Goal: Task Accomplishment & Management: Manage account settings

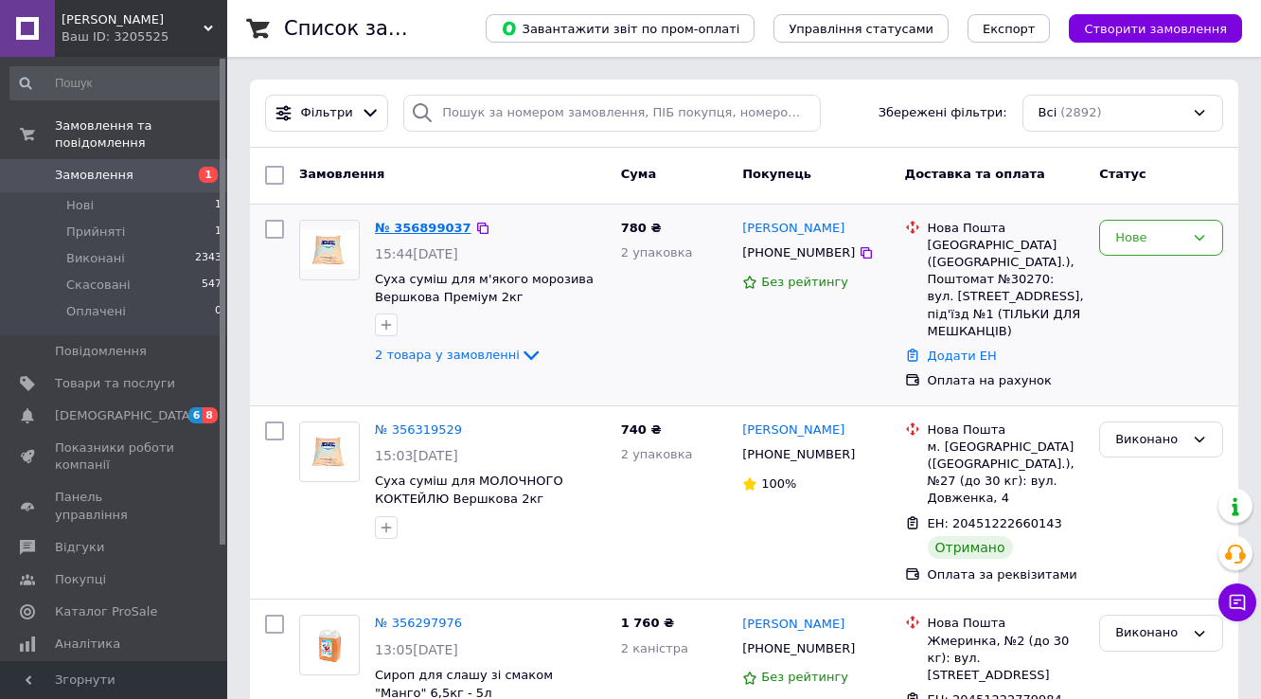
click at [422, 223] on link "№ 356899037" at bounding box center [423, 228] width 97 height 14
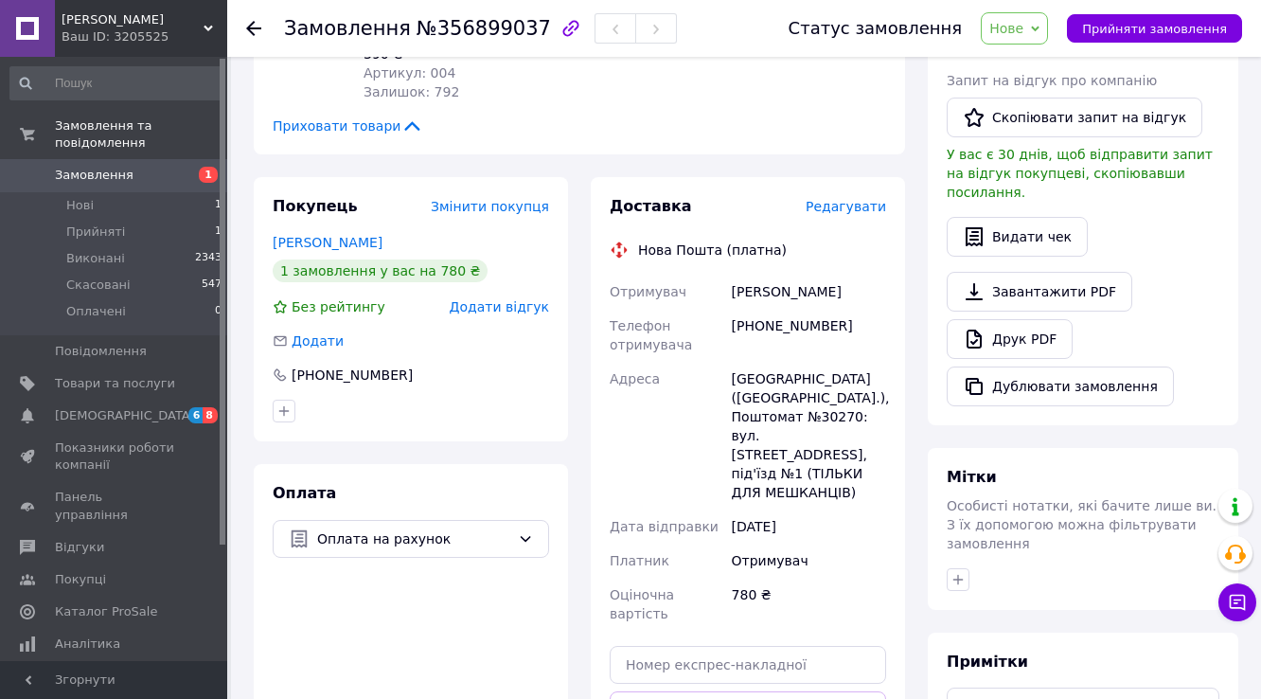
scroll to position [454, 0]
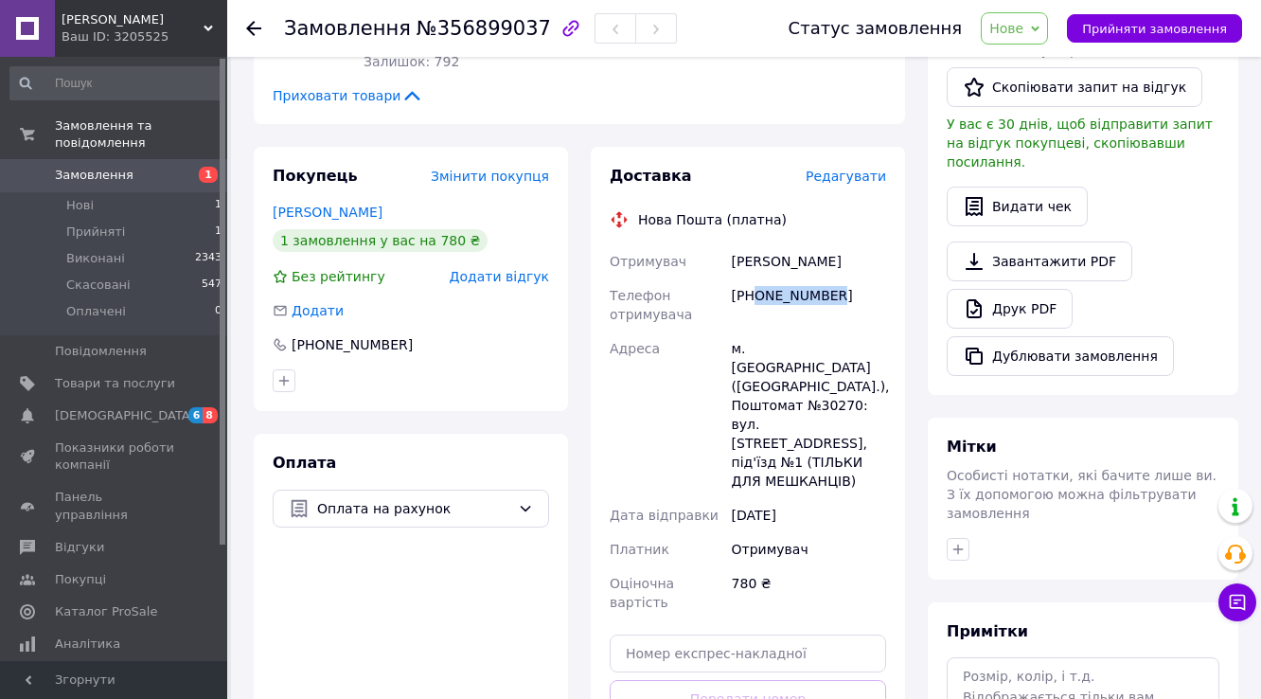
drag, startPoint x: 848, startPoint y: 279, endPoint x: 757, endPoint y: 284, distance: 91.0
click at [757, 284] on div "[PHONE_NUMBER]" at bounding box center [809, 304] width 162 height 53
copy div "0964538296"
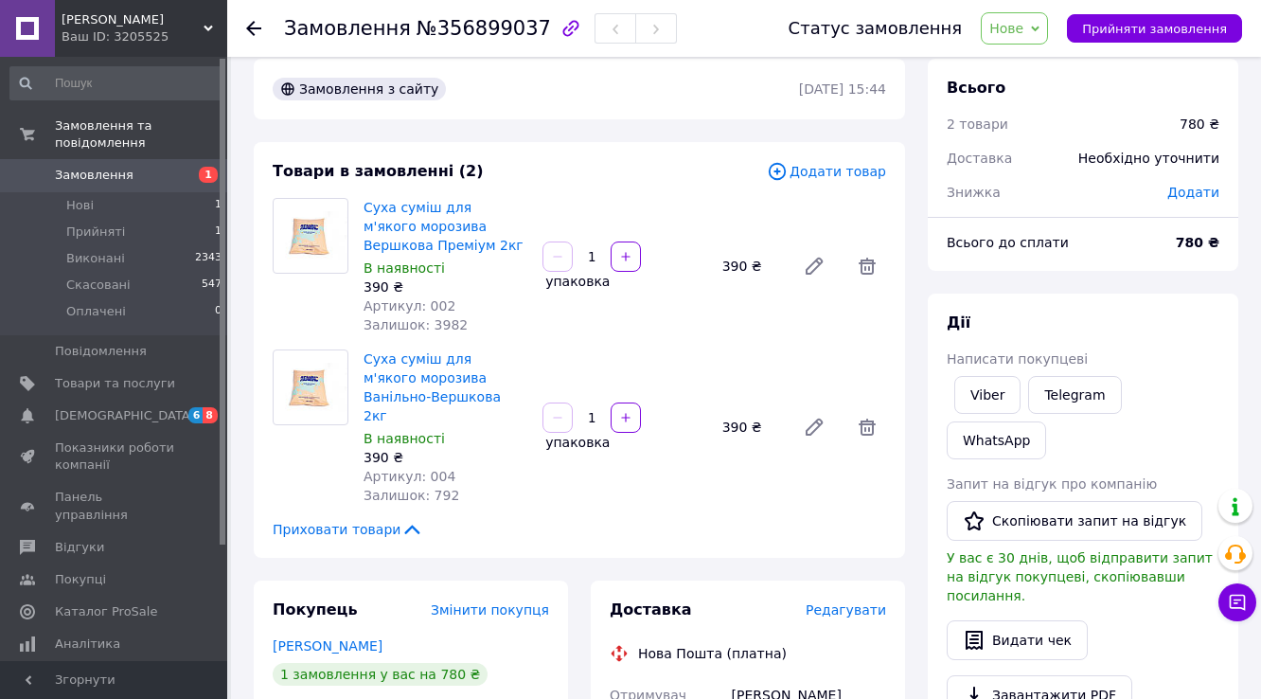
scroll to position [0, 0]
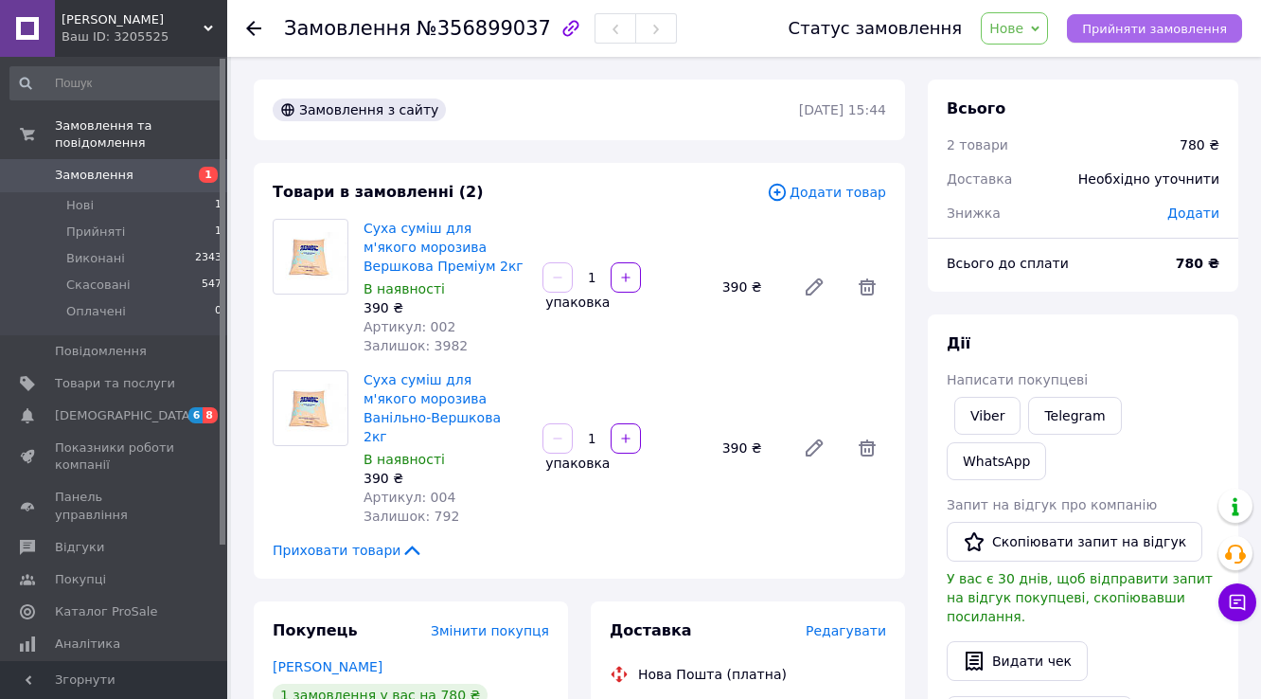
click at [1170, 22] on span "Прийняти замовлення" at bounding box center [1154, 29] width 145 height 14
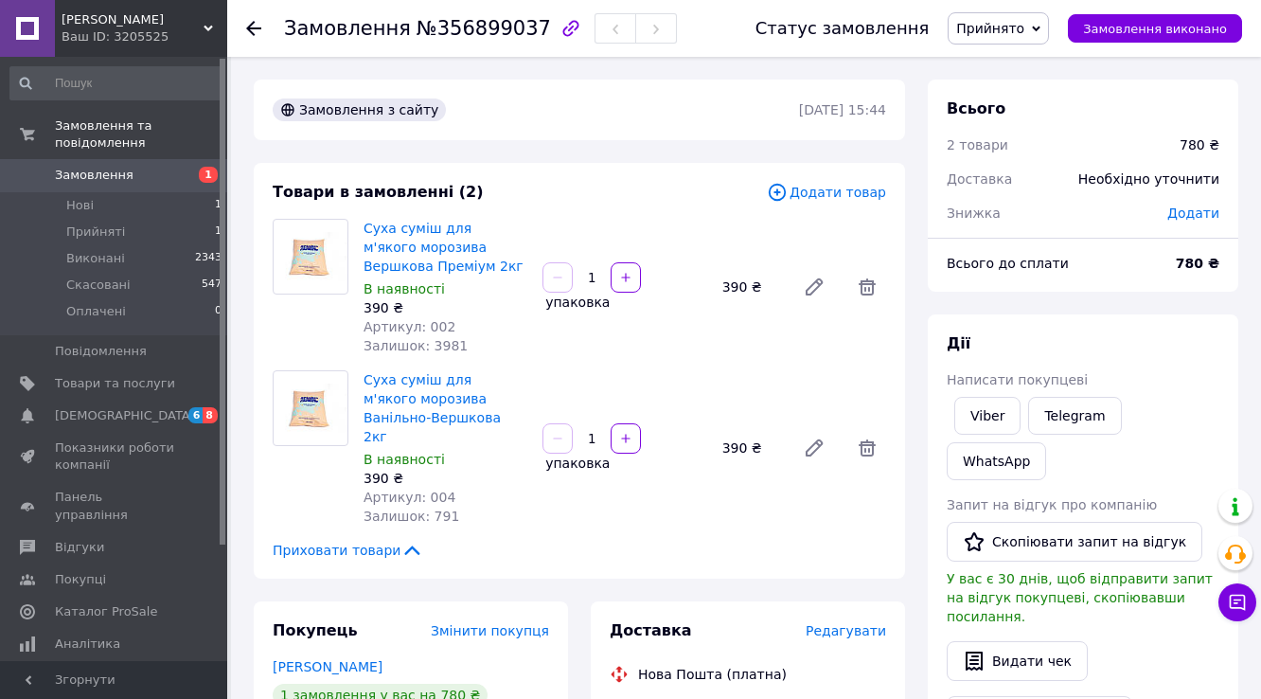
click at [135, 167] on span "Замовлення" at bounding box center [115, 175] width 120 height 17
